Goal: Task Accomplishment & Management: Manage account settings

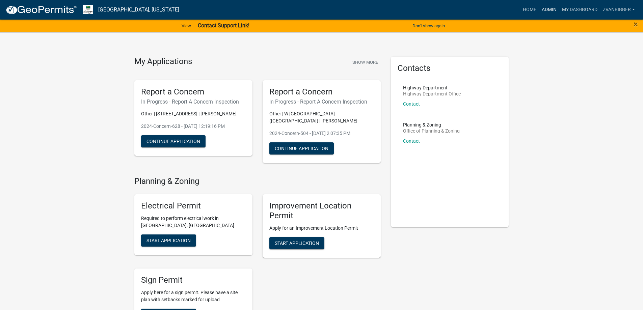
click at [554, 3] on link "Admin" at bounding box center [549, 9] width 20 height 13
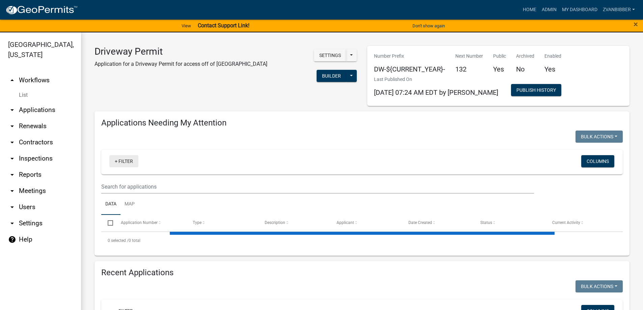
select select "3: 100"
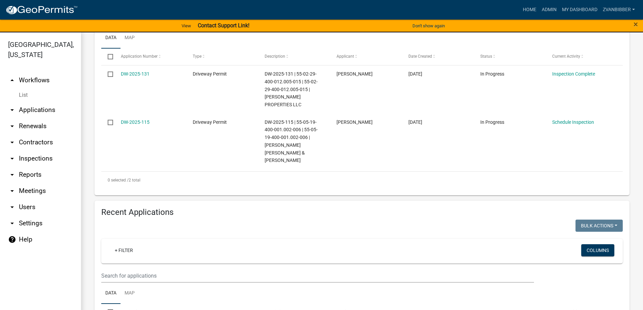
scroll to position [169, 0]
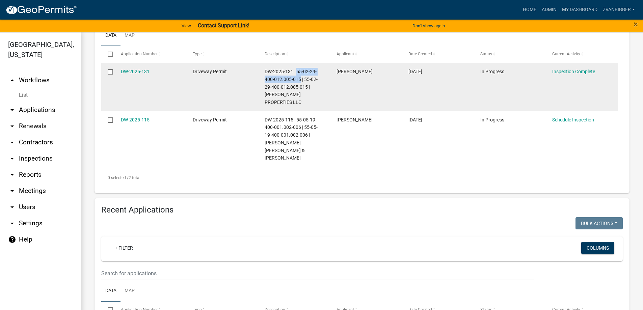
drag, startPoint x: 298, startPoint y: 70, endPoint x: 301, endPoint y: 76, distance: 7.6
click at [301, 76] on span "DW-2025-131 | 55-02-29-400-012.005-015 | 55-02-29-400-012.005-015 | [PERSON_NAM…" at bounding box center [291, 87] width 53 height 36
copy span "55-02-29-400-012.005-015"
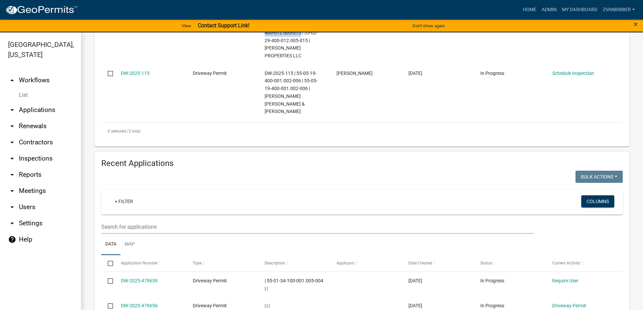
scroll to position [304, 0]
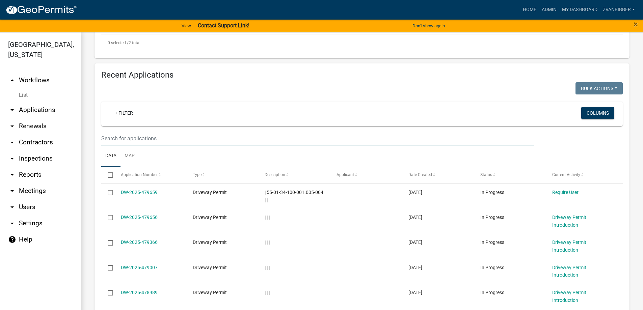
click at [168, 137] on input "text" at bounding box center [317, 139] width 433 height 14
paste input "55-02-29-400-012.005-015"
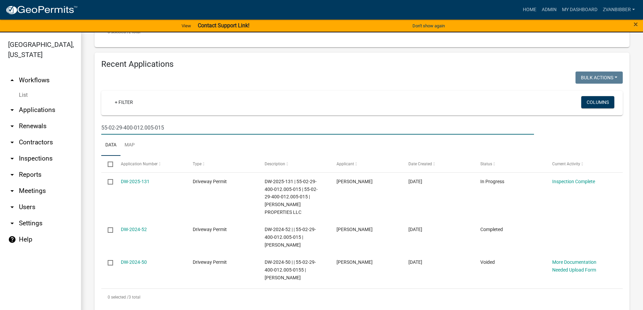
scroll to position [8, 0]
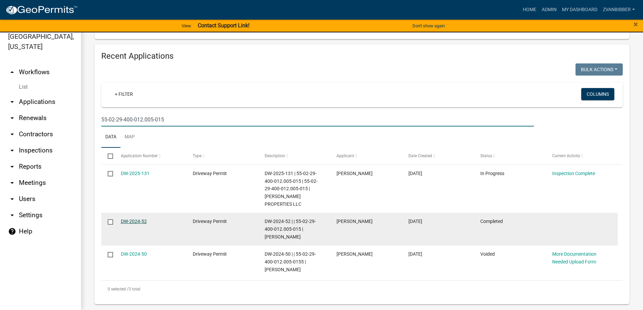
type input "55-02-29-400-012.005-015"
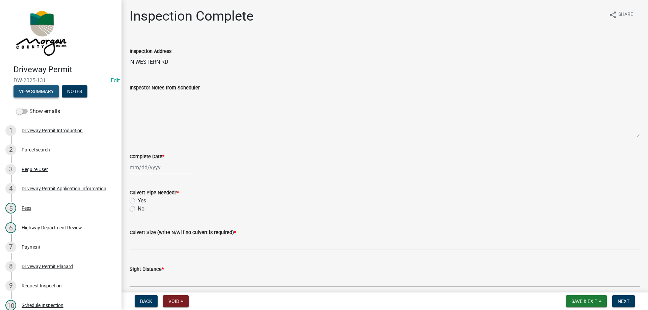
click at [46, 94] on button "View Summary" at bounding box center [37, 91] width 46 height 12
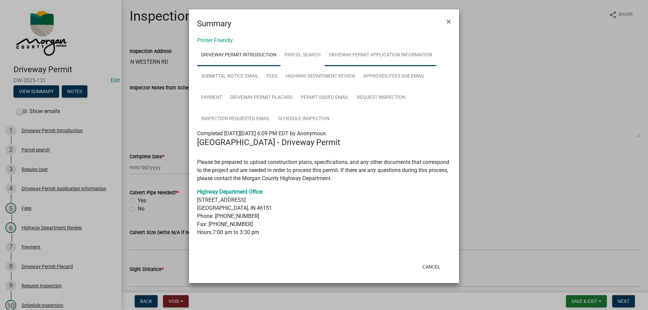
click at [357, 51] on link "Driveway Permit Application Information" at bounding box center [381, 56] width 112 height 22
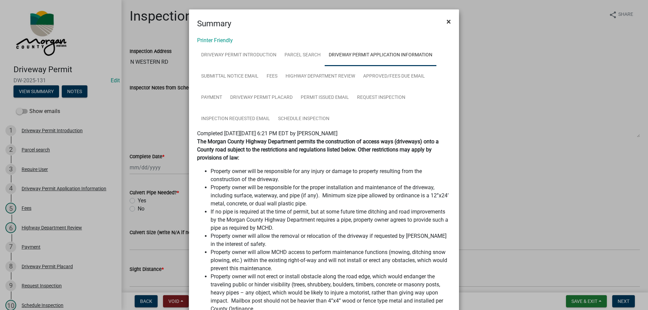
click at [447, 19] on span "×" at bounding box center [449, 21] width 4 height 9
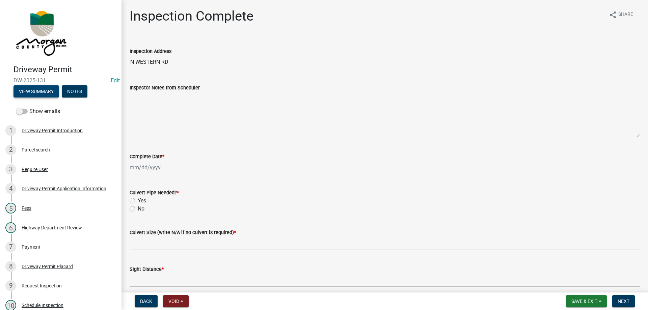
click at [55, 91] on button "View Summary" at bounding box center [37, 91] width 46 height 12
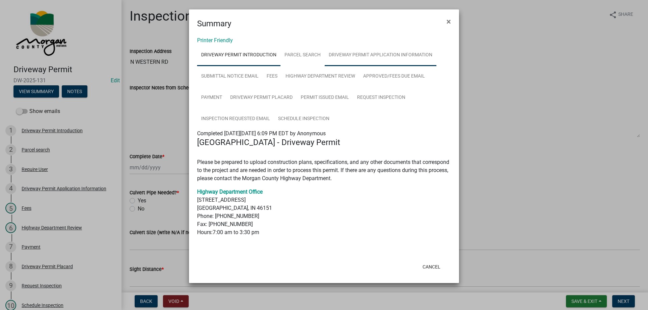
click at [380, 64] on link "Driveway Permit Application Information" at bounding box center [381, 56] width 112 height 22
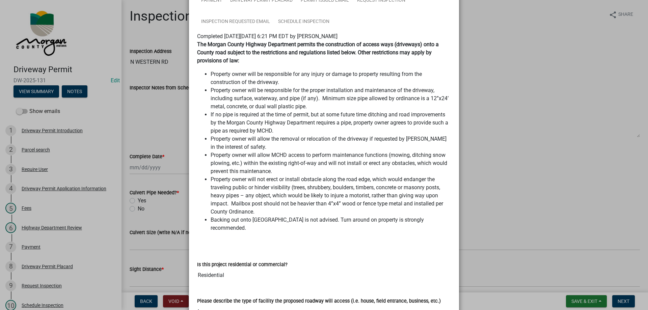
scroll to position [34, 0]
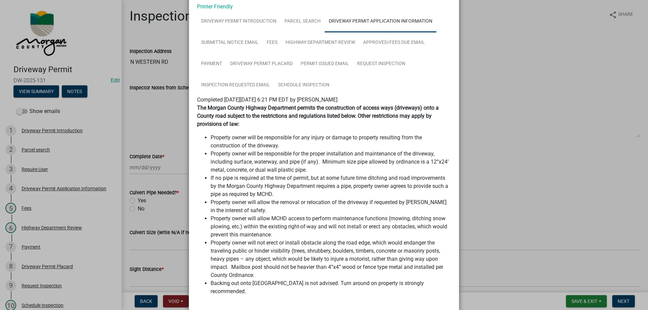
click at [338, 100] on span "Completed [DATE][DATE] 6:21 PM EDT by [PERSON_NAME]" at bounding box center [267, 100] width 140 height 6
drag, startPoint x: 355, startPoint y: 100, endPoint x: 375, endPoint y: 101, distance: 19.6
click at [338, 101] on span "Completed [DATE][DATE] 6:21 PM EDT by [PERSON_NAME]" at bounding box center [267, 100] width 140 height 6
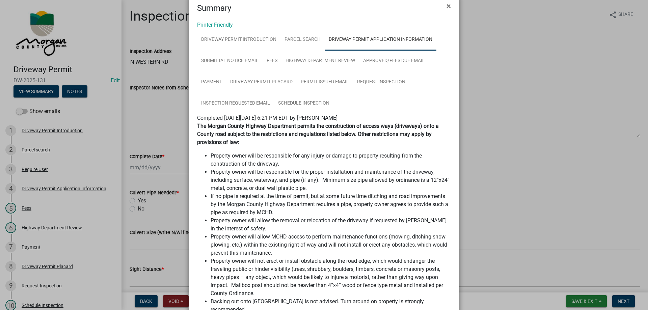
scroll to position [0, 0]
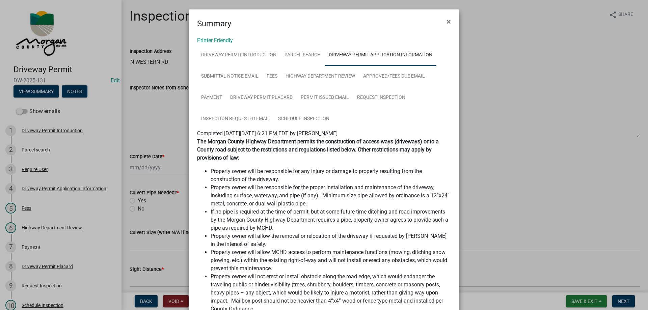
click at [198, 140] on strong "The Morgan County Highway Department permits the construction of access ways (d…" at bounding box center [318, 149] width 242 height 23
drag, startPoint x: 198, startPoint y: 140, endPoint x: 349, endPoint y: 144, distance: 151.3
click at [349, 144] on strong "The Morgan County Highway Department permits the construction of access ways (d…" at bounding box center [318, 149] width 242 height 23
click at [212, 133] on span "Completed [DATE][DATE] 6:21 PM EDT by [PERSON_NAME]" at bounding box center [267, 133] width 140 height 6
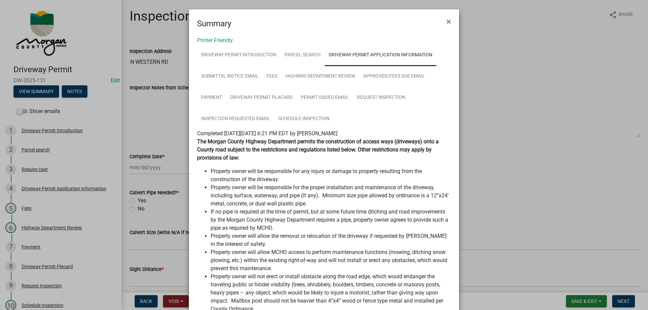
drag, startPoint x: 212, startPoint y: 133, endPoint x: 376, endPoint y: 133, distance: 164.1
click at [338, 133] on span "Completed [DATE][DATE] 6:21 PM EDT by [PERSON_NAME]" at bounding box center [267, 133] width 140 height 6
click at [338, 134] on span "Completed [DATE][DATE] 6:21 PM EDT by [PERSON_NAME]" at bounding box center [267, 133] width 140 height 6
drag, startPoint x: 356, startPoint y: 134, endPoint x: 371, endPoint y: 131, distance: 15.4
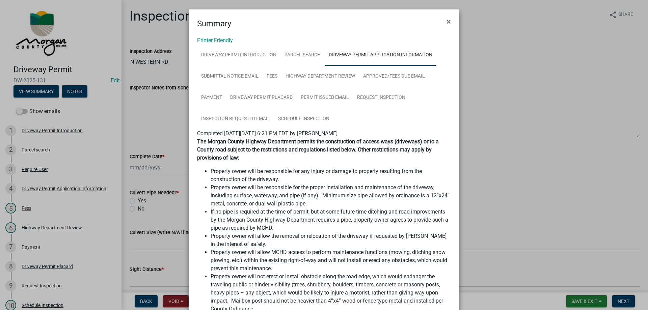
click at [338, 131] on span "Completed [DATE][DATE] 6:21 PM EDT by [PERSON_NAME]" at bounding box center [267, 133] width 140 height 6
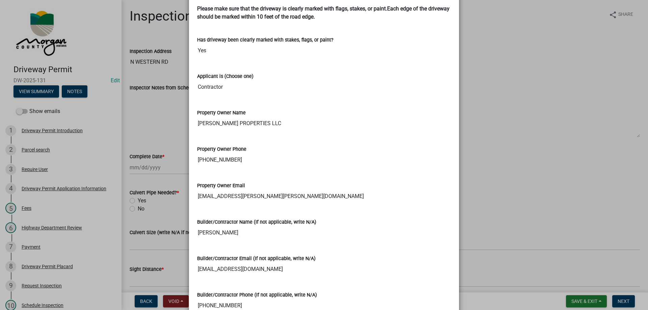
scroll to position [700, 0]
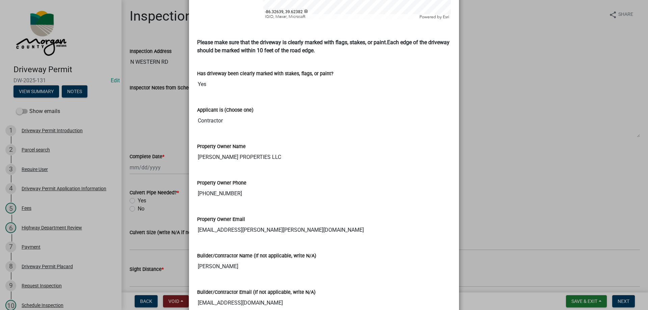
click at [234, 151] on input "[PERSON_NAME] PROPERTIES LLC" at bounding box center [324, 158] width 254 height 14
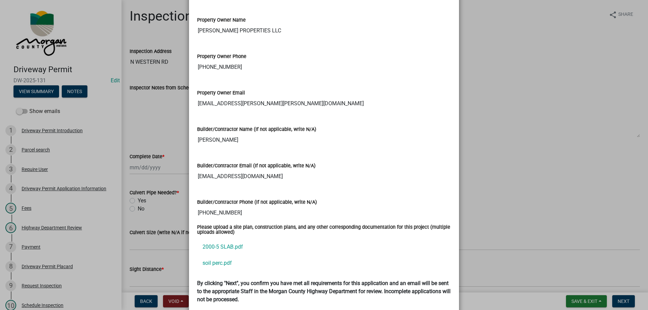
scroll to position [835, 0]
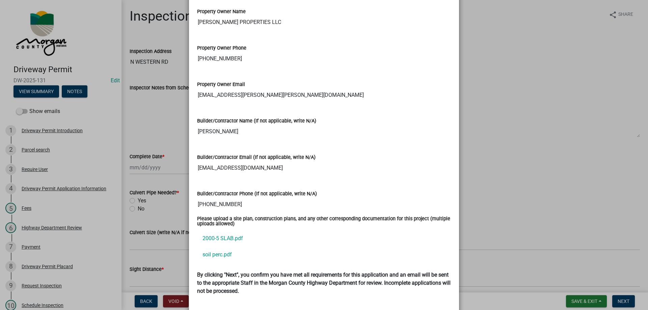
click at [245, 125] on input "[PERSON_NAME]" at bounding box center [324, 132] width 254 height 14
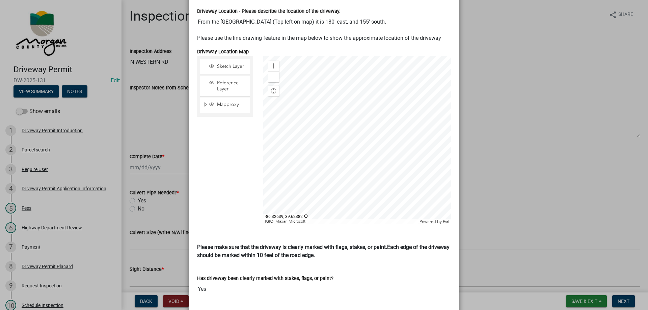
scroll to position [0, 0]
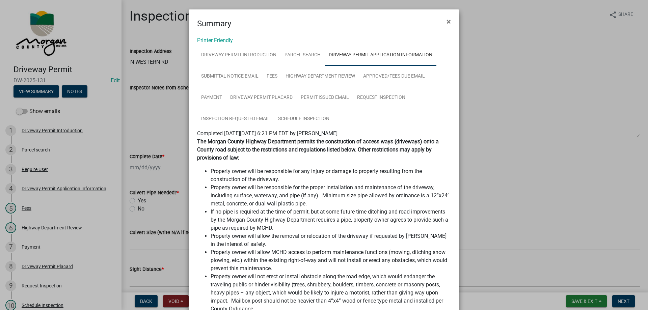
click at [338, 135] on span "Completed [DATE][DATE] 6:21 PM EDT by [PERSON_NAME]" at bounding box center [267, 133] width 140 height 6
drag, startPoint x: 352, startPoint y: 135, endPoint x: 369, endPoint y: 131, distance: 17.8
click at [338, 131] on span "Completed [DATE][DATE] 6:21 PM EDT by [PERSON_NAME]" at bounding box center [267, 133] width 140 height 6
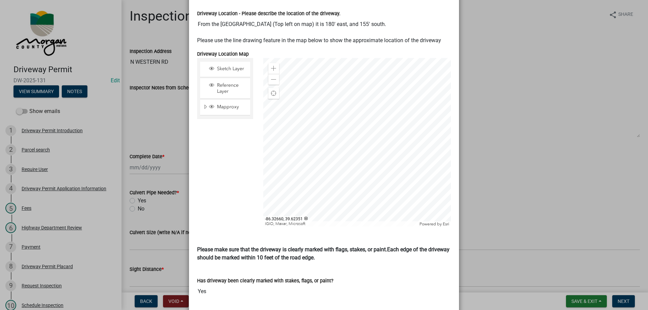
scroll to position [498, 0]
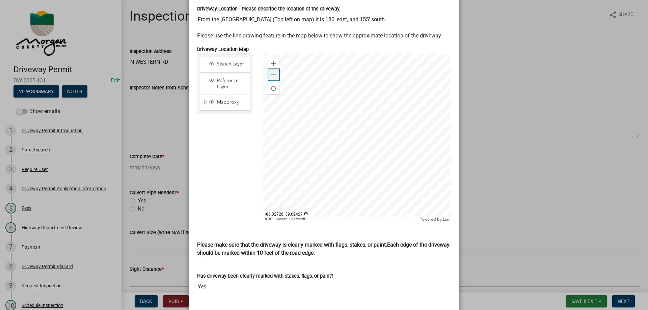
click at [275, 69] on div "Zoom out" at bounding box center [273, 74] width 11 height 11
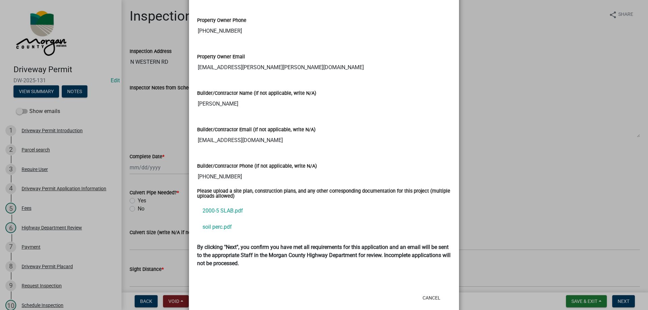
scroll to position [869, 0]
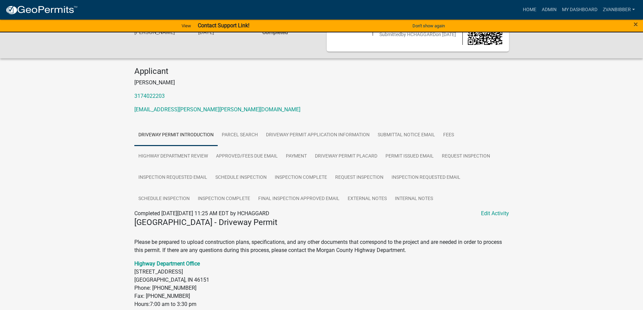
scroll to position [68, 0]
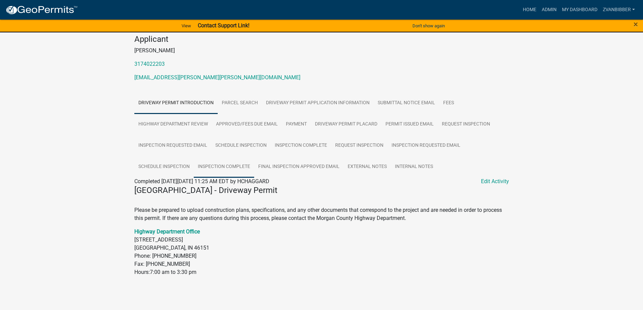
click at [205, 171] on link "Inspection Complete" at bounding box center [224, 167] width 60 height 22
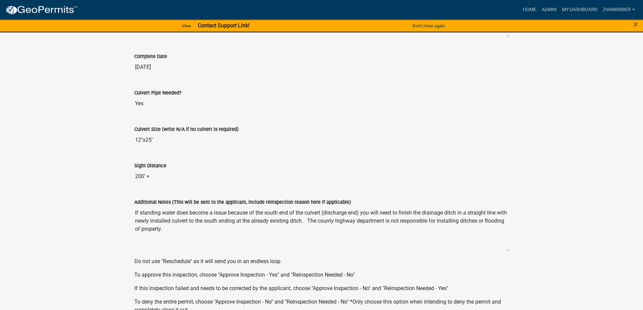
scroll to position [304, 0]
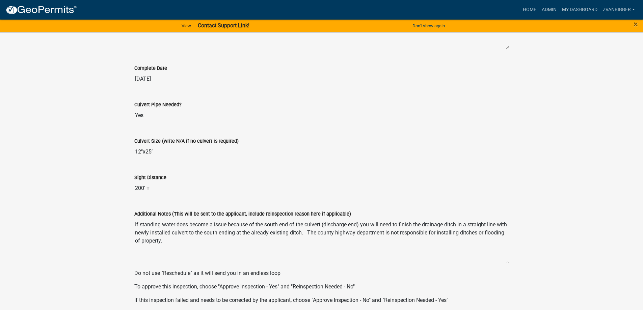
click at [173, 79] on input "06/17/2025" at bounding box center [321, 79] width 375 height 14
drag, startPoint x: 173, startPoint y: 79, endPoint x: 133, endPoint y: 80, distance: 39.9
click at [133, 80] on div "Complete Date 06/17/2025" at bounding box center [321, 73] width 385 height 36
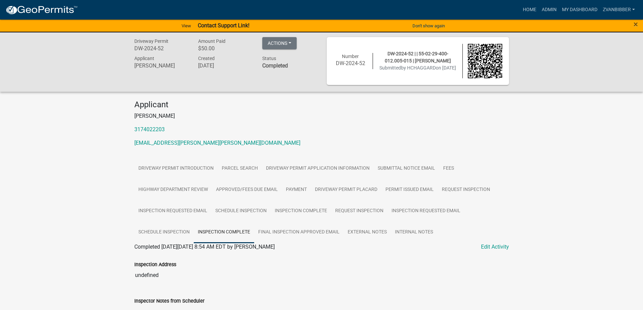
scroll to position [0, 0]
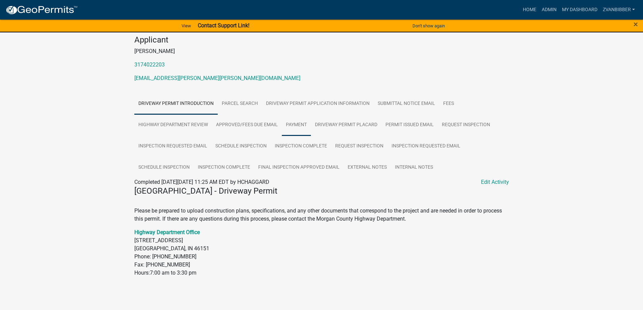
scroll to position [68, 0]
click at [222, 170] on link "Inspection Complete" at bounding box center [224, 167] width 60 height 22
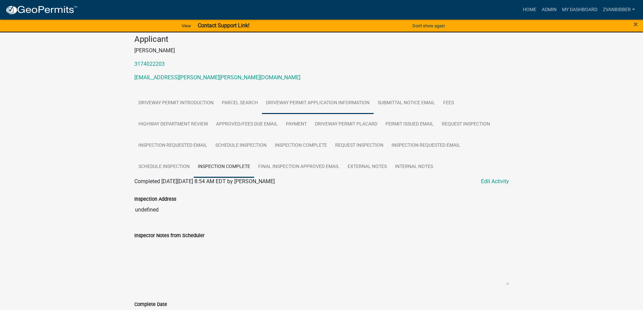
click at [333, 98] on link "Driveway Permit Application Information" at bounding box center [318, 104] width 112 height 22
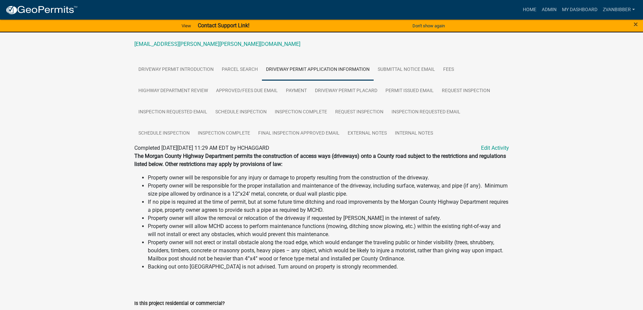
scroll to position [101, 0]
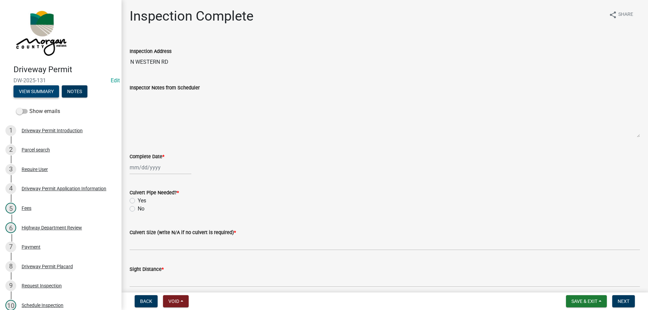
click at [33, 96] on button "View Summary" at bounding box center [37, 91] width 46 height 12
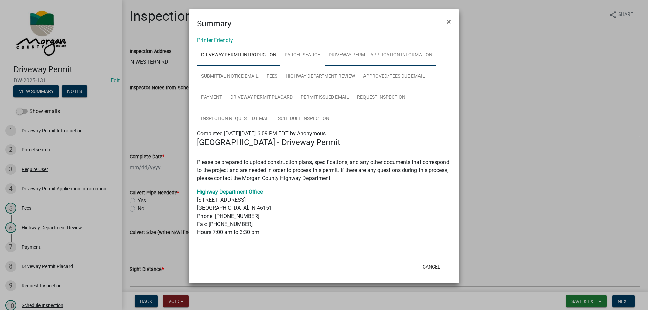
click at [355, 48] on link "Driveway Permit Application Information" at bounding box center [381, 56] width 112 height 22
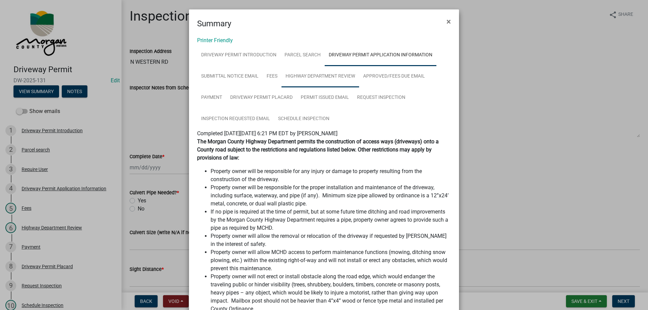
click at [310, 76] on link "Highway Department Review" at bounding box center [321, 77] width 78 height 22
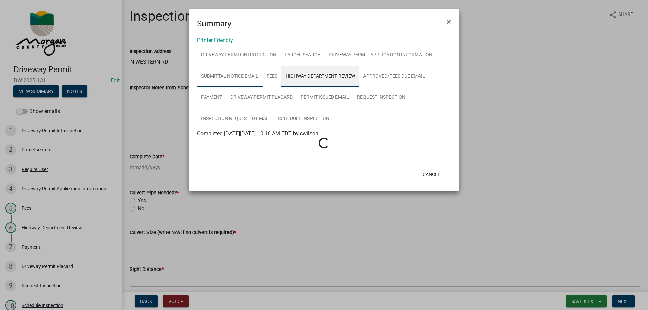
click at [246, 73] on link "Submittal Notice Email" at bounding box center [230, 77] width 66 height 22
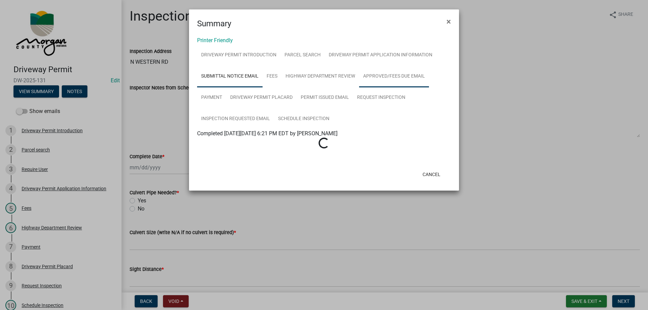
click at [364, 75] on link "Approved/Fees Due Email" at bounding box center [394, 77] width 70 height 22
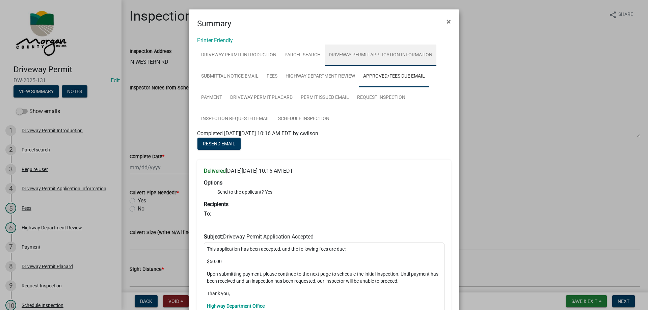
click at [345, 50] on link "Driveway Permit Application Information" at bounding box center [381, 56] width 112 height 22
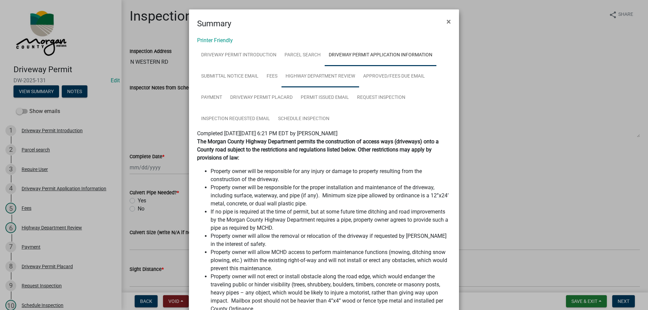
click at [327, 76] on link "Highway Department Review" at bounding box center [321, 77] width 78 height 22
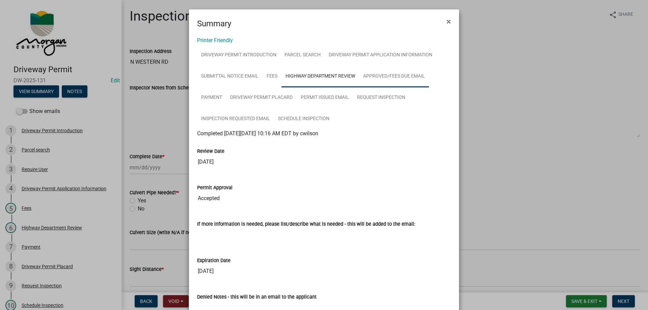
click at [390, 73] on link "Approved/Fees Due Email" at bounding box center [394, 77] width 70 height 22
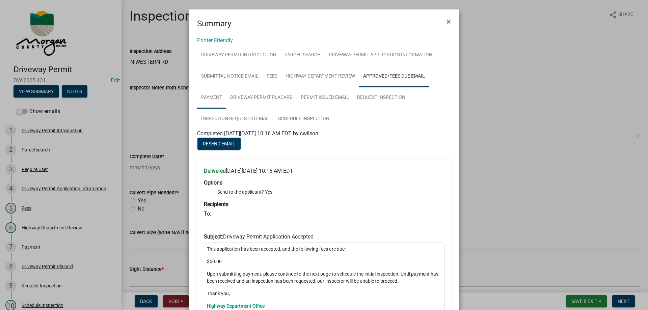
click at [209, 92] on link "Payment" at bounding box center [211, 98] width 29 height 22
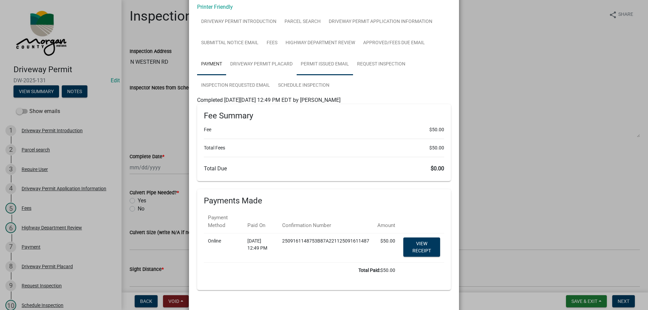
scroll to position [64, 0]
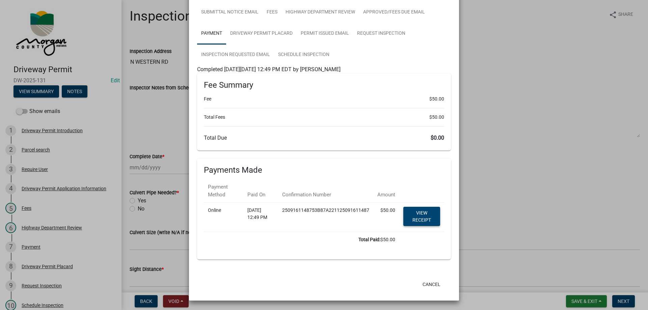
click at [414, 210] on link "View receipt" at bounding box center [422, 216] width 37 height 19
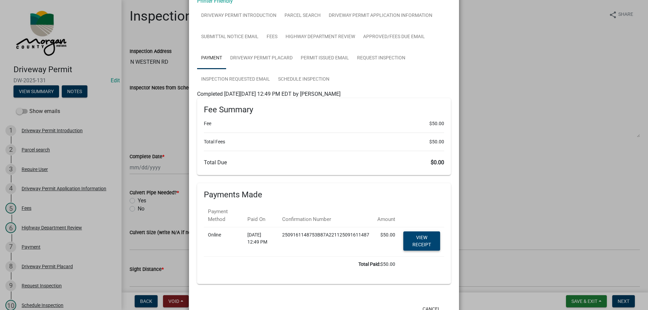
scroll to position [0, 0]
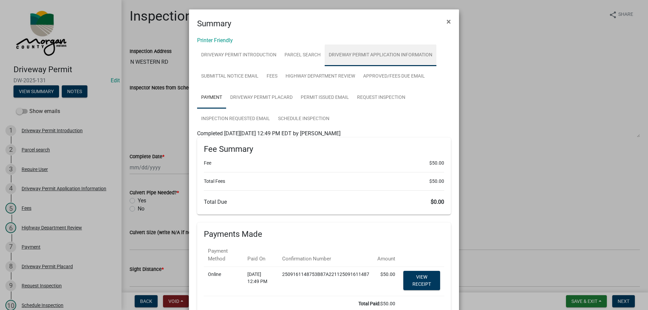
click at [342, 52] on link "Driveway Permit Application Information" at bounding box center [381, 56] width 112 height 22
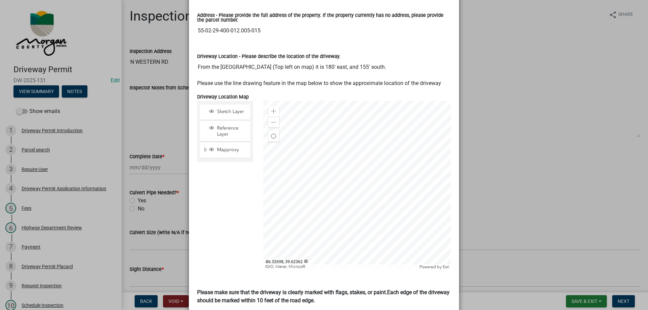
scroll to position [439, 0]
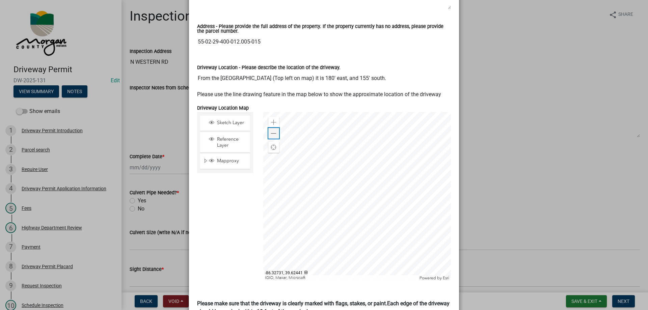
click at [271, 131] on span at bounding box center [273, 133] width 5 height 5
click at [272, 131] on span at bounding box center [273, 133] width 5 height 5
click at [274, 117] on div "Zoom in" at bounding box center [273, 122] width 11 height 11
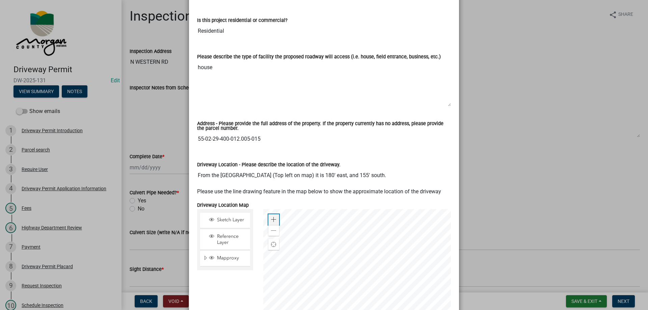
scroll to position [338, 0]
